Goal: Book appointment/travel/reservation

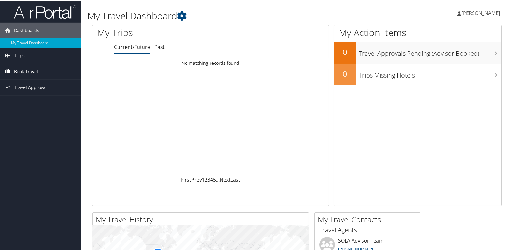
click at [22, 72] on span "Book Travel" at bounding box center [26, 71] width 24 height 16
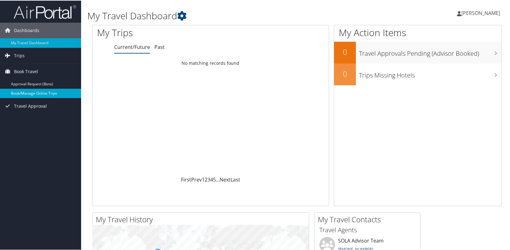
click at [33, 92] on link "Book/Manage Online Trips" at bounding box center [40, 92] width 81 height 9
click at [24, 91] on link "Book/Manage Online Trips" at bounding box center [40, 92] width 81 height 9
